Goal: Task Accomplishment & Management: Use online tool/utility

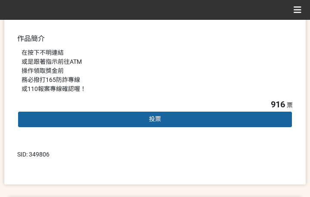
scroll to position [259, 0]
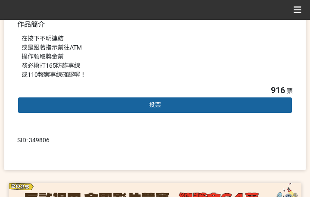
click at [167, 109] on div "投票" at bounding box center [155, 105] width 276 height 17
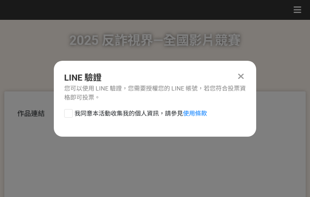
click at [131, 111] on span "我同意本活動收集我的個人資訊，請參見 使用條款" at bounding box center [141, 113] width 133 height 9
click at [70, 111] on input "我同意本活動收集我的個人資訊，請參見 使用條款" at bounding box center [68, 113] width 6 height 6
checkbox input "false"
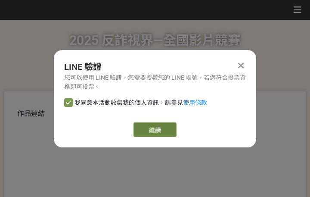
click at [150, 125] on link "繼續" at bounding box center [155, 129] width 43 height 15
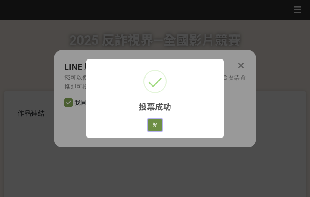
click at [156, 127] on button "好" at bounding box center [155, 125] width 14 height 12
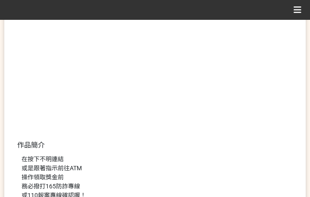
scroll to position [184, 0]
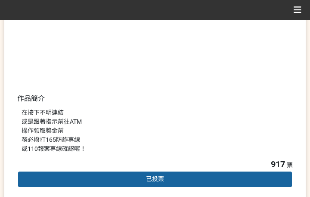
click at [130, 116] on div "在按下不明連結 或是跟著指示前往ATM 操作領取獎金前 務必撥打165防詐專線 或110報案專線確認喔！" at bounding box center [155, 130] width 267 height 45
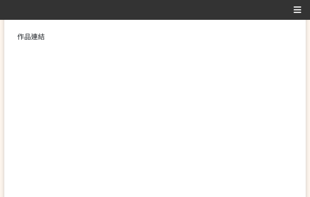
scroll to position [216, 0]
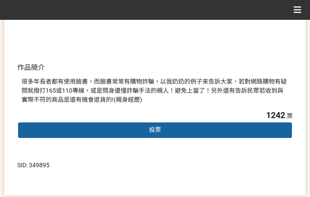
click at [151, 127] on span "投票" at bounding box center [155, 129] width 12 height 7
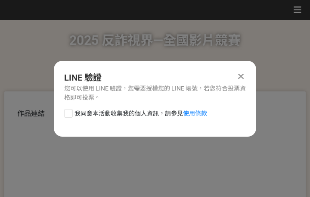
click at [138, 115] on span "我同意本活動收集我的個人資訊，請參見 使用條款" at bounding box center [141, 113] width 133 height 9
click at [70, 115] on input "我同意本活動收集我的個人資訊，請參見 使用條款" at bounding box center [68, 113] width 6 height 6
checkbox input "false"
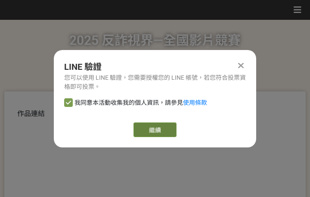
click at [160, 130] on link "繼續" at bounding box center [155, 129] width 43 height 15
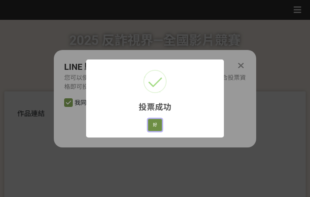
click at [155, 123] on button "好" at bounding box center [155, 125] width 14 height 12
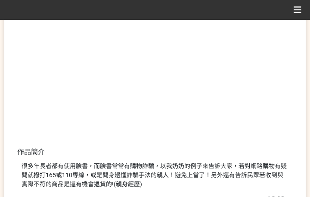
scroll to position [165, 0]
